Goal: Entertainment & Leisure: Browse casually

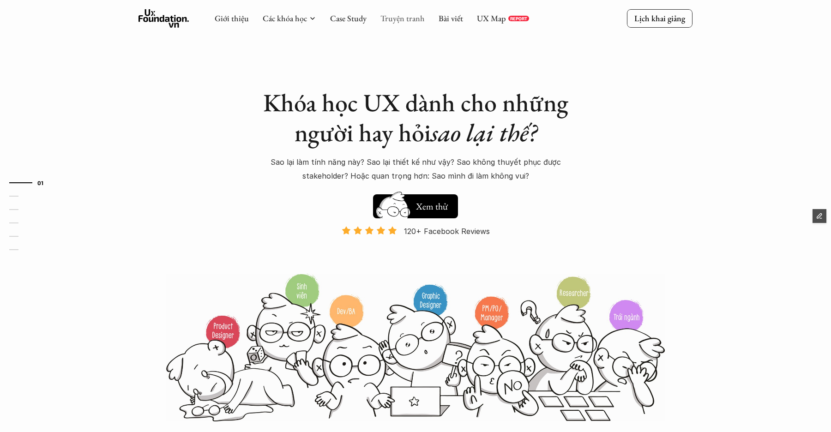
click at [407, 16] on link "Truyện tranh" at bounding box center [403, 18] width 44 height 11
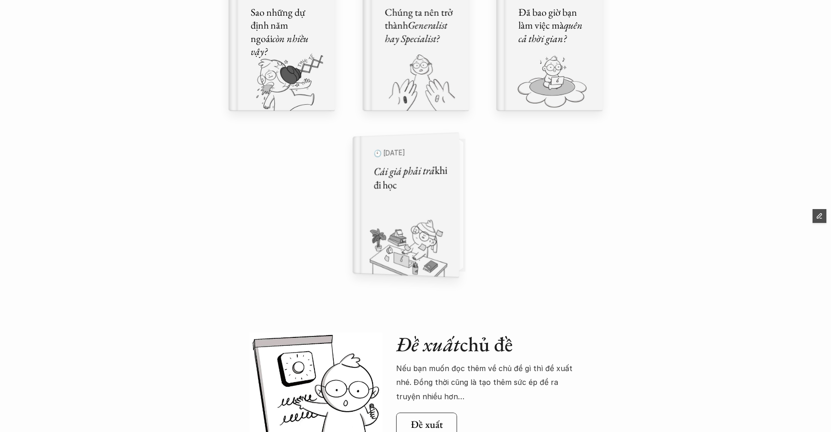
scroll to position [678, 0]
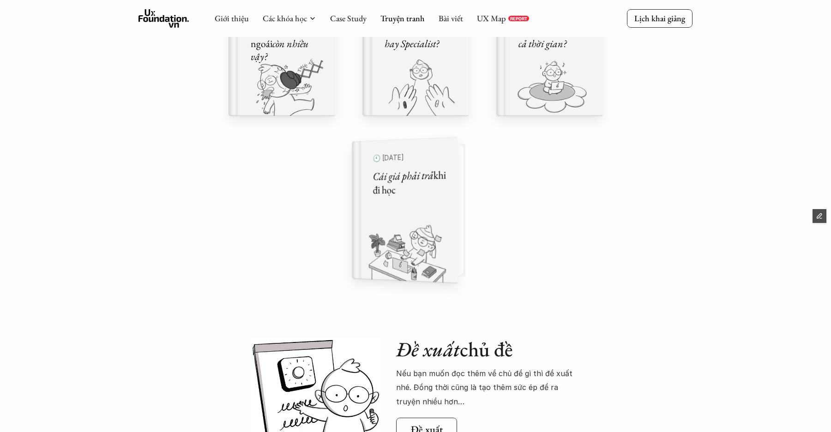
click at [437, 191] on h5 "Cái giá phải trả khi đi học" at bounding box center [409, 183] width 73 height 30
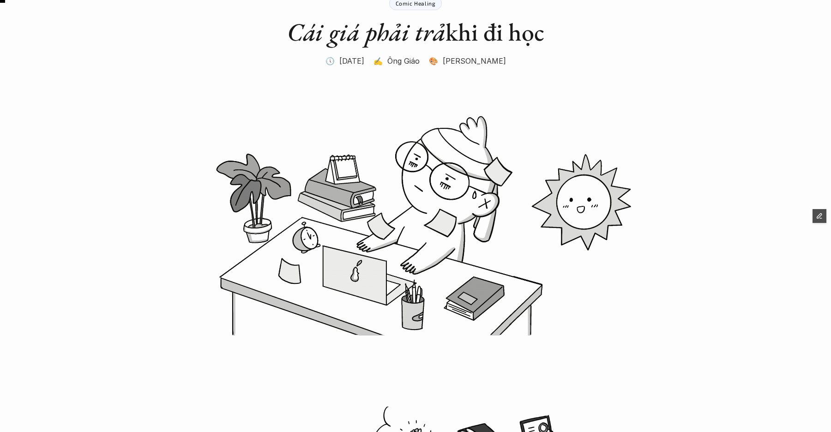
scroll to position [76, 0]
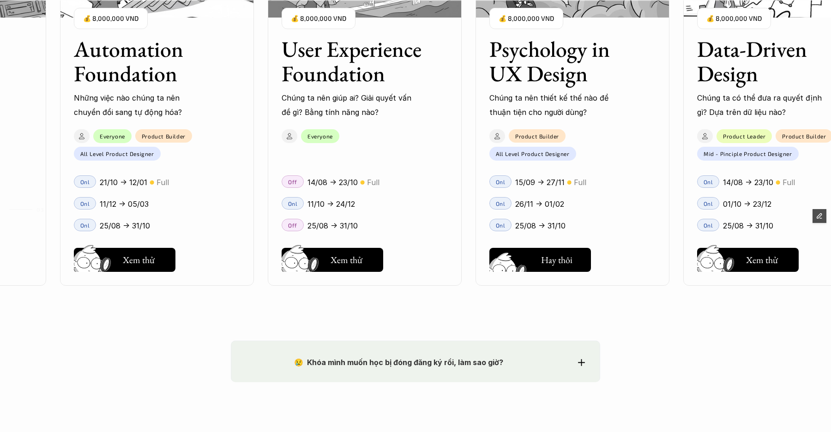
scroll to position [1201, 0]
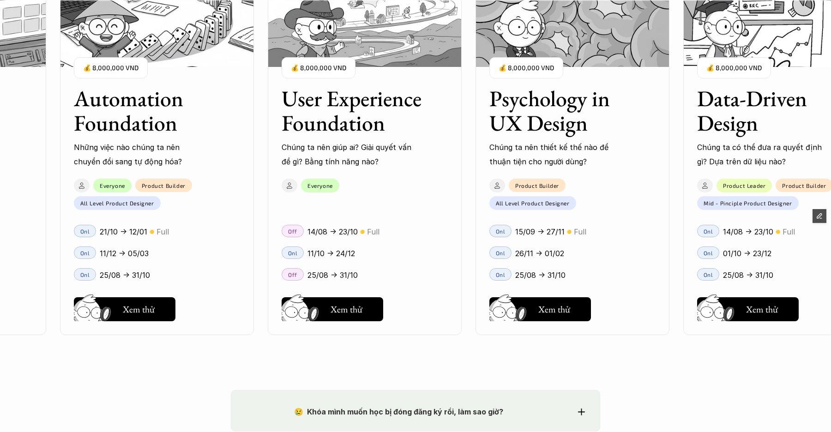
scroll to position [1151, 0]
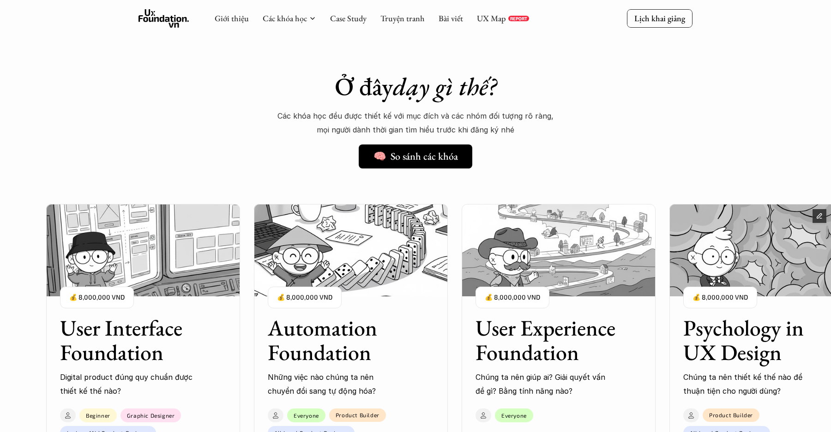
scroll to position [666, 0]
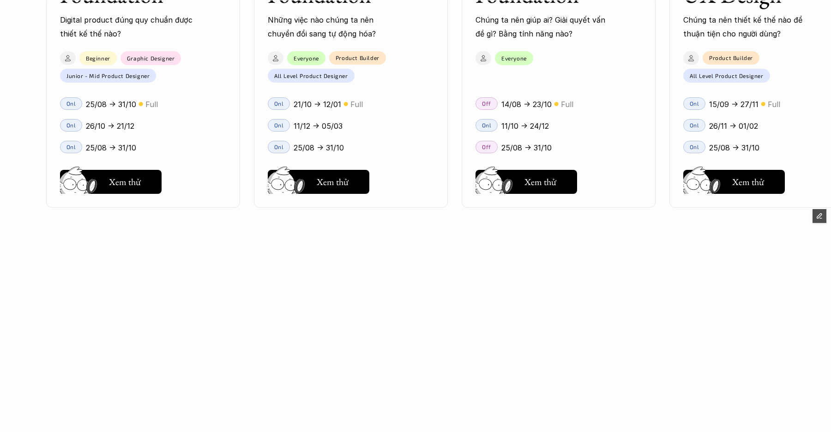
scroll to position [1024, 0]
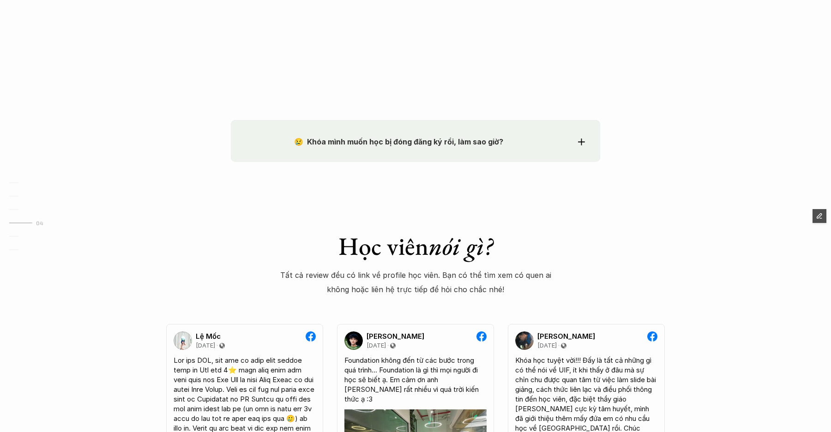
scroll to position [1519, 0]
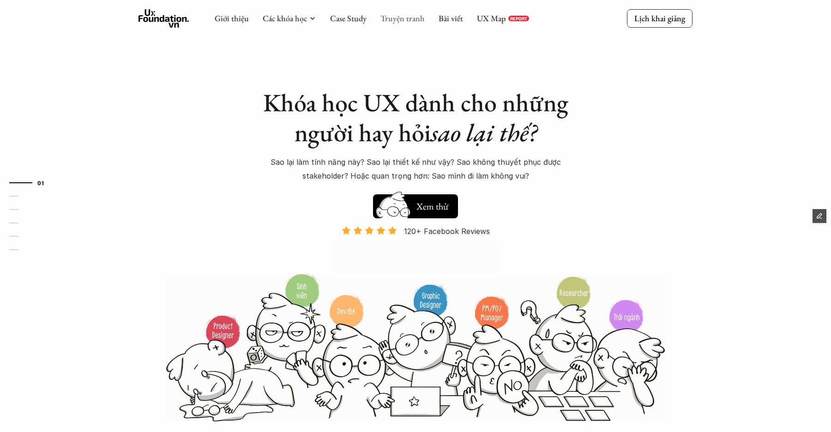
click at [395, 19] on link "Truyện tranh" at bounding box center [403, 18] width 44 height 11
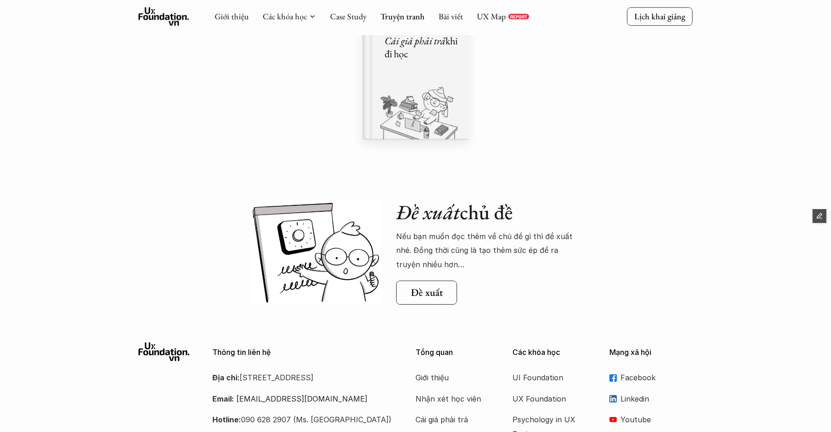
scroll to position [812, 0]
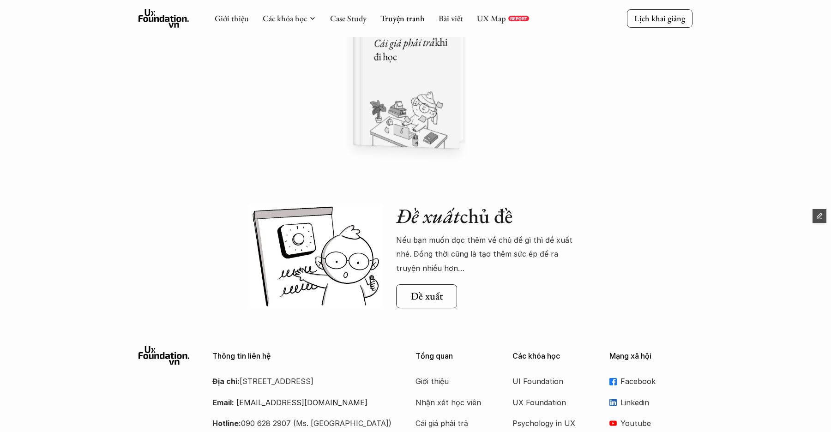
click at [436, 91] on img at bounding box center [400, 117] width 95 height 63
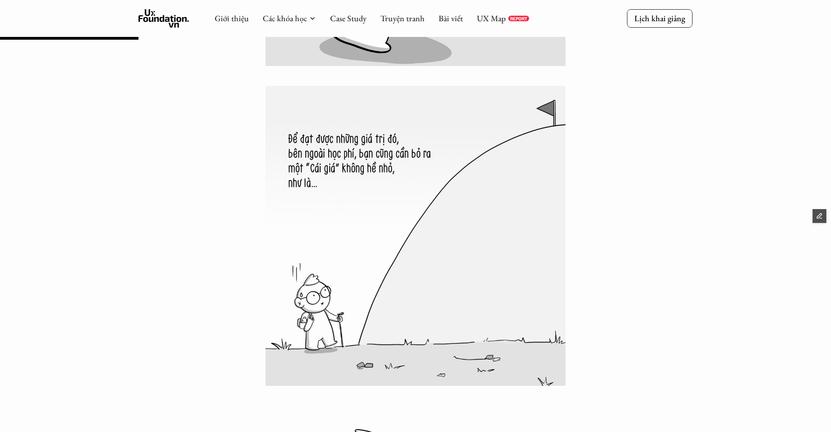
scroll to position [1672, 0]
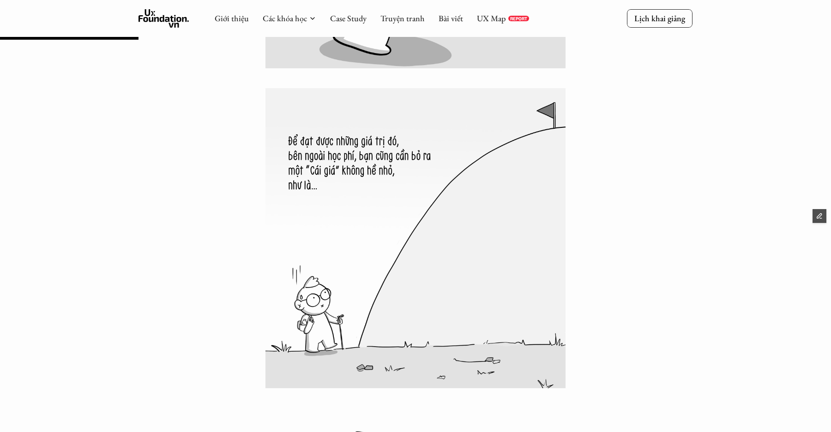
click at [172, 14] on icon at bounding box center [164, 18] width 51 height 18
